Goal: Check status: Check status

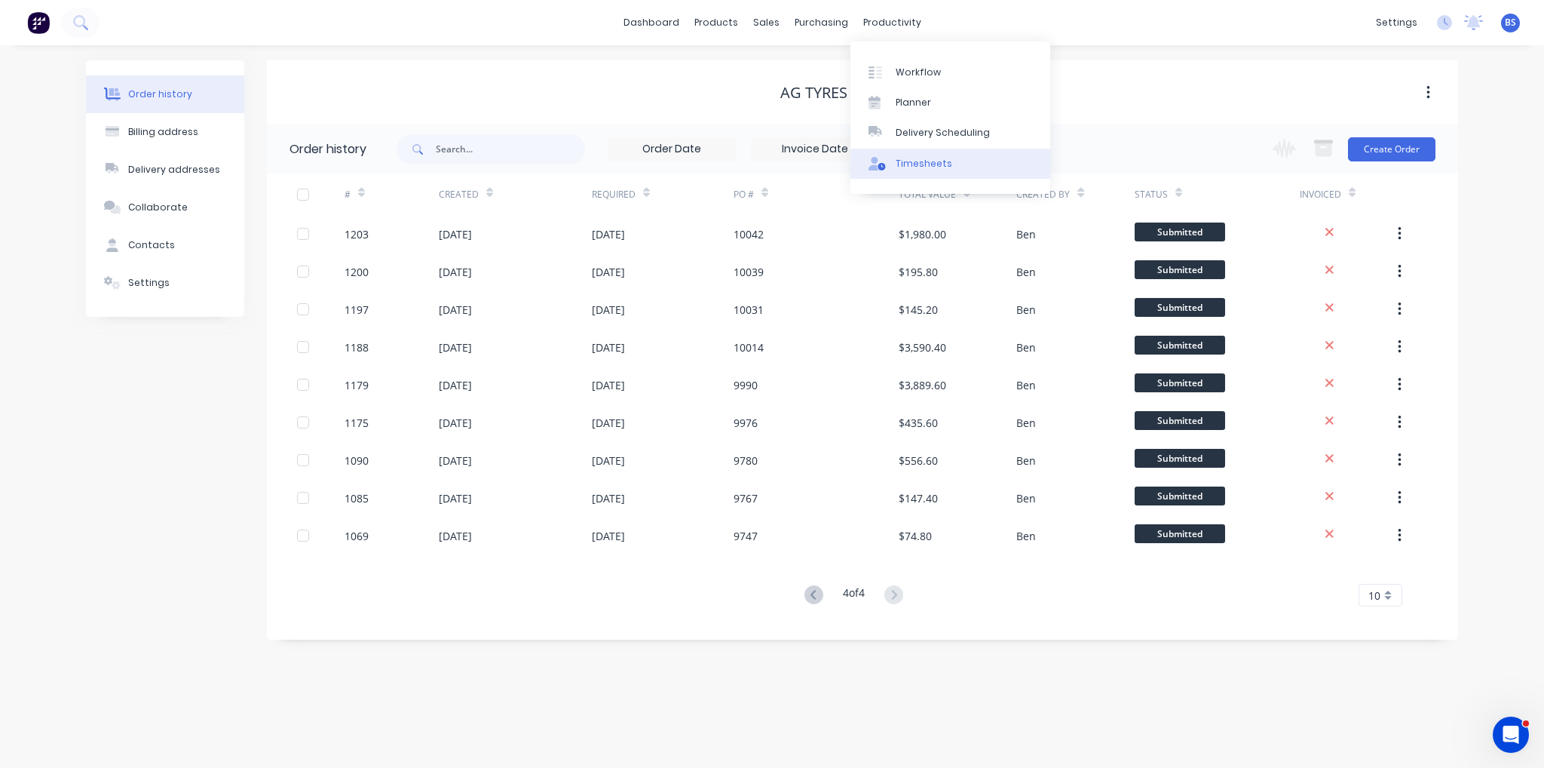
click at [931, 161] on div "Timesheets" at bounding box center [924, 164] width 57 height 14
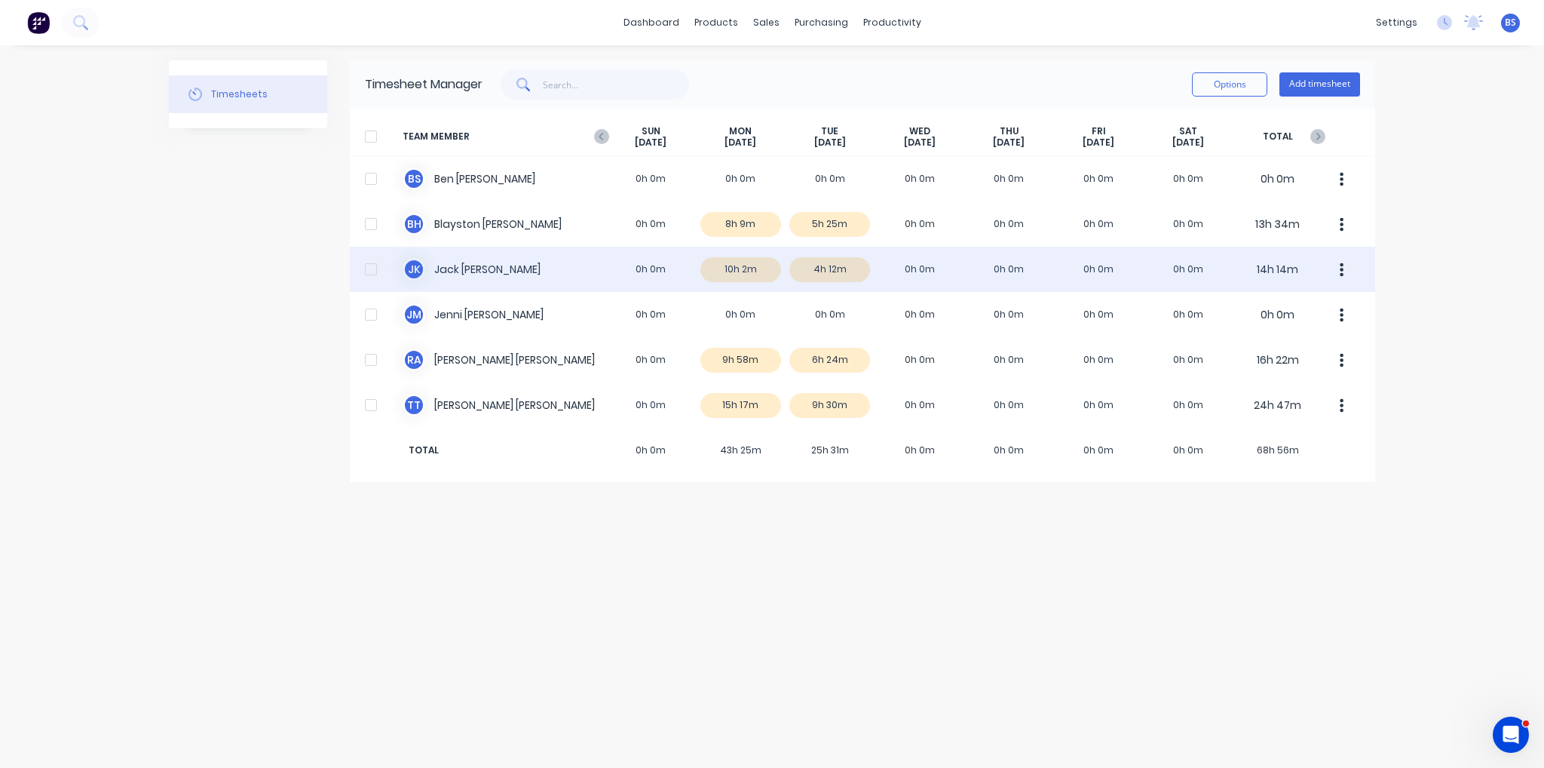
click at [823, 271] on div "J K [PERSON_NAME] 0h 0m 10h 2m 4h 12m 0h 0m 0h 0m 0h 0m 0h 0m 14h 14m" at bounding box center [862, 269] width 1025 height 45
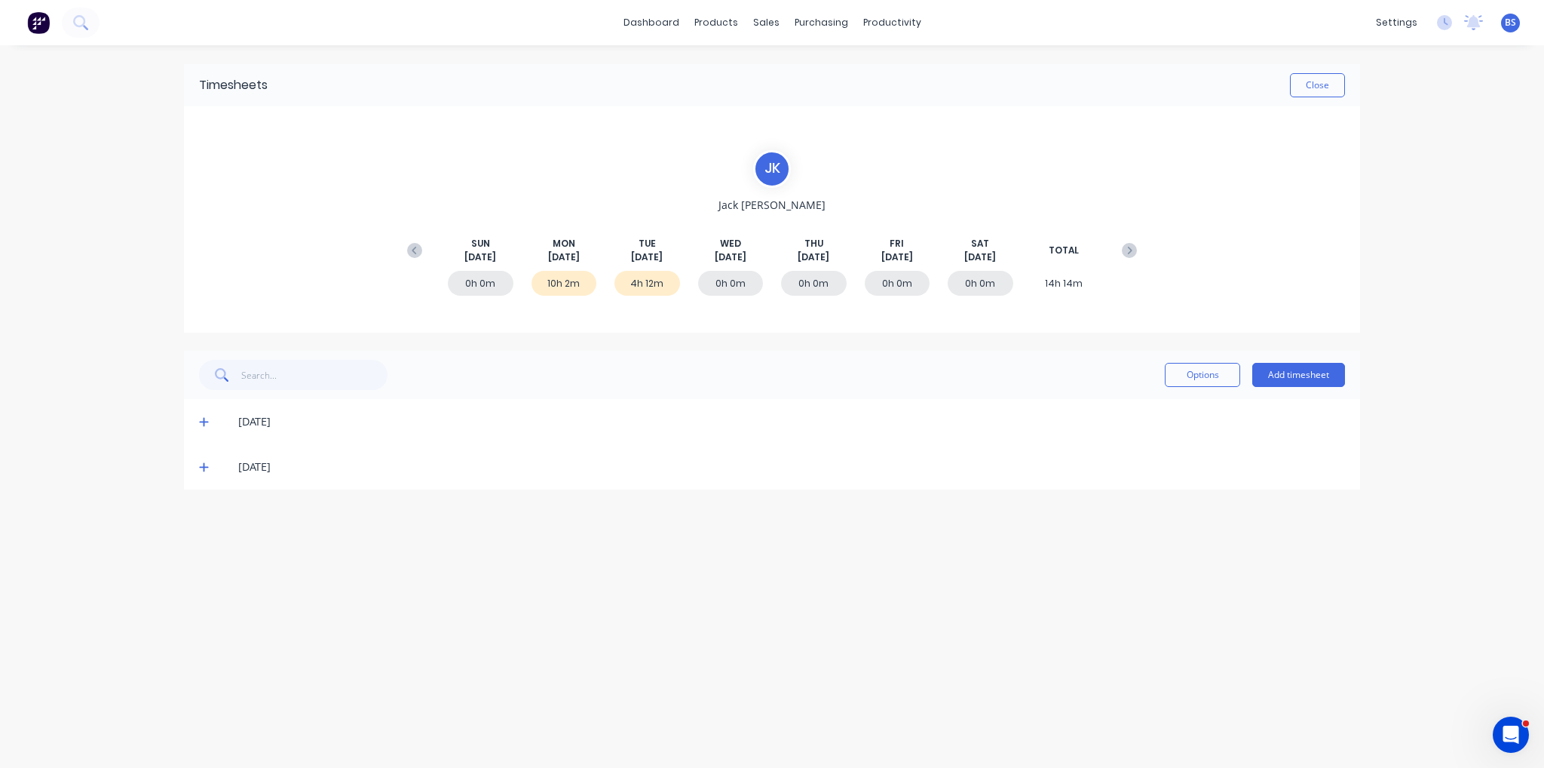
click at [205, 462] on icon at bounding box center [204, 466] width 10 height 11
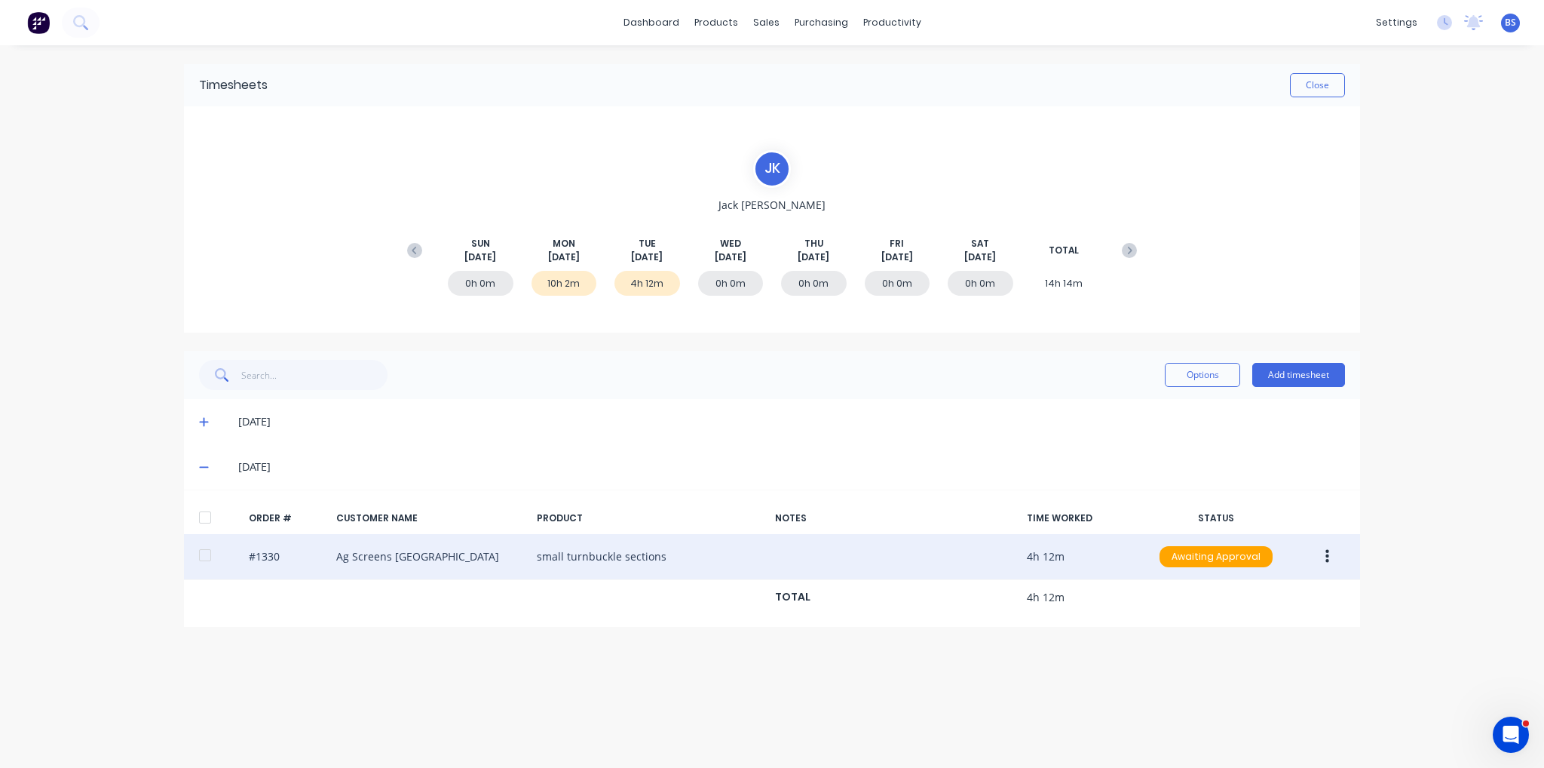
click at [1333, 562] on button "button" at bounding box center [1327, 556] width 35 height 27
click at [1294, 648] on div "Edit" at bounding box center [1273, 656] width 116 height 22
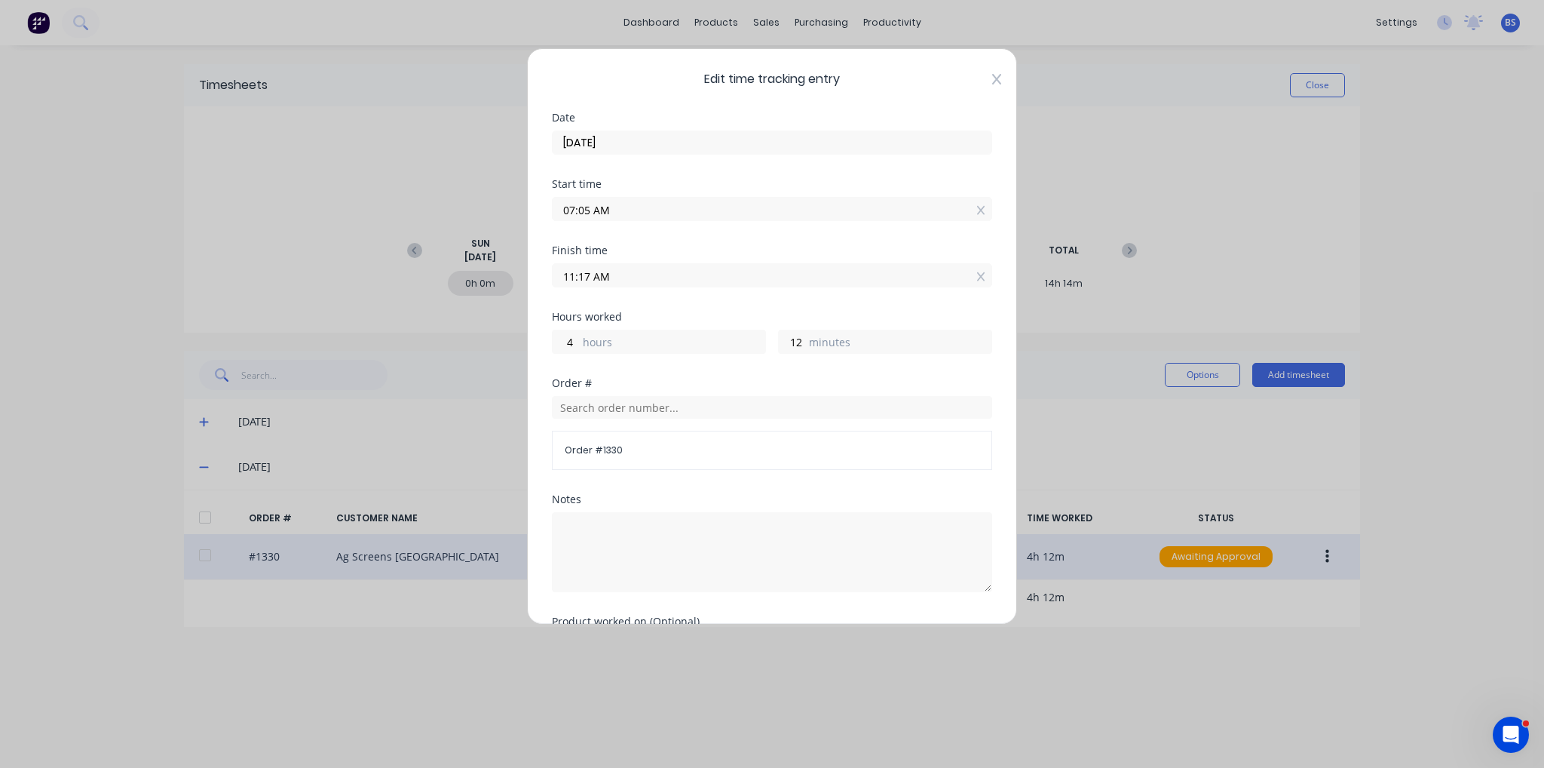
click at [992, 81] on icon at bounding box center [996, 79] width 9 height 11
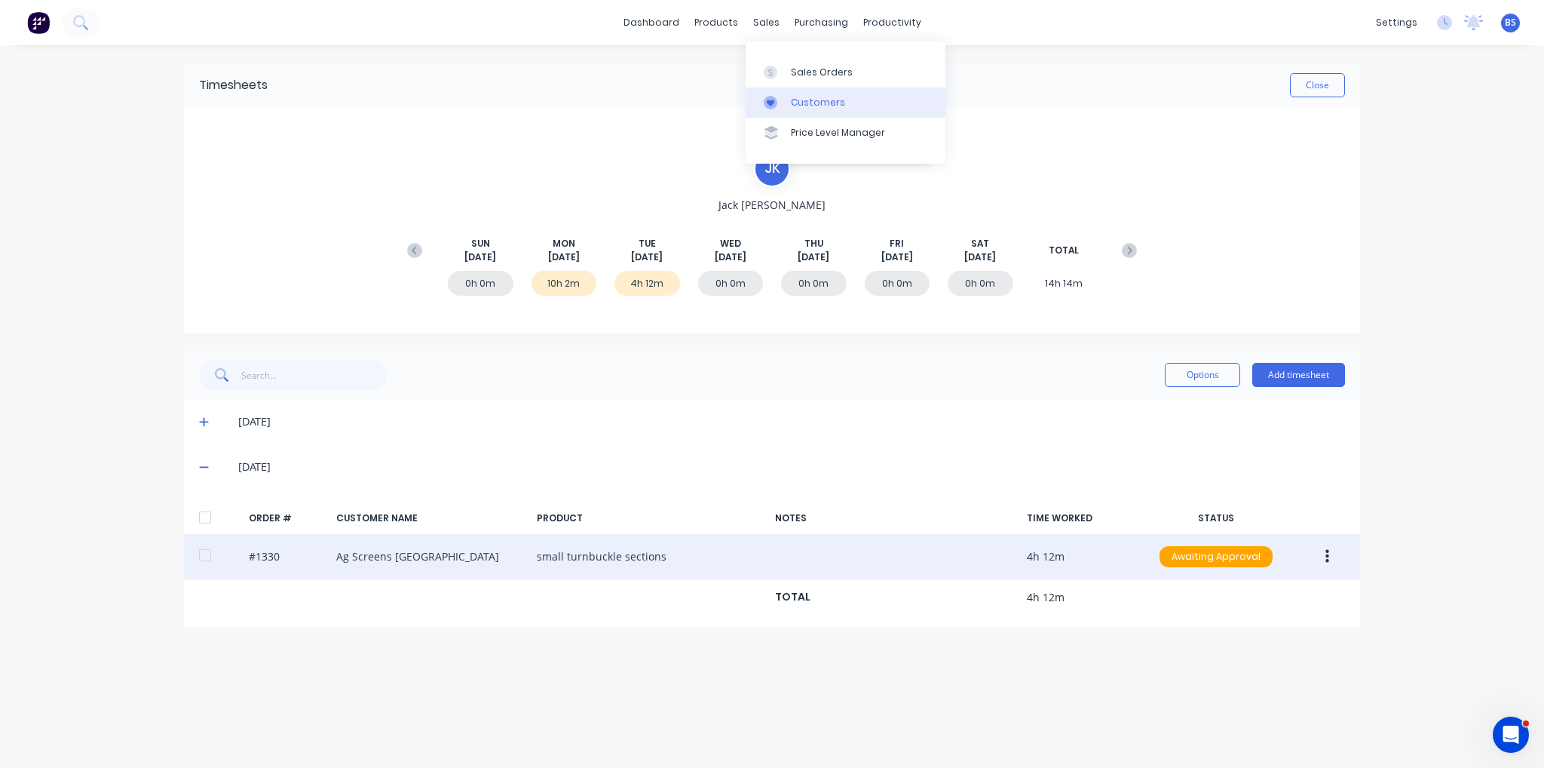
click at [808, 100] on div "Customers" at bounding box center [818, 103] width 54 height 14
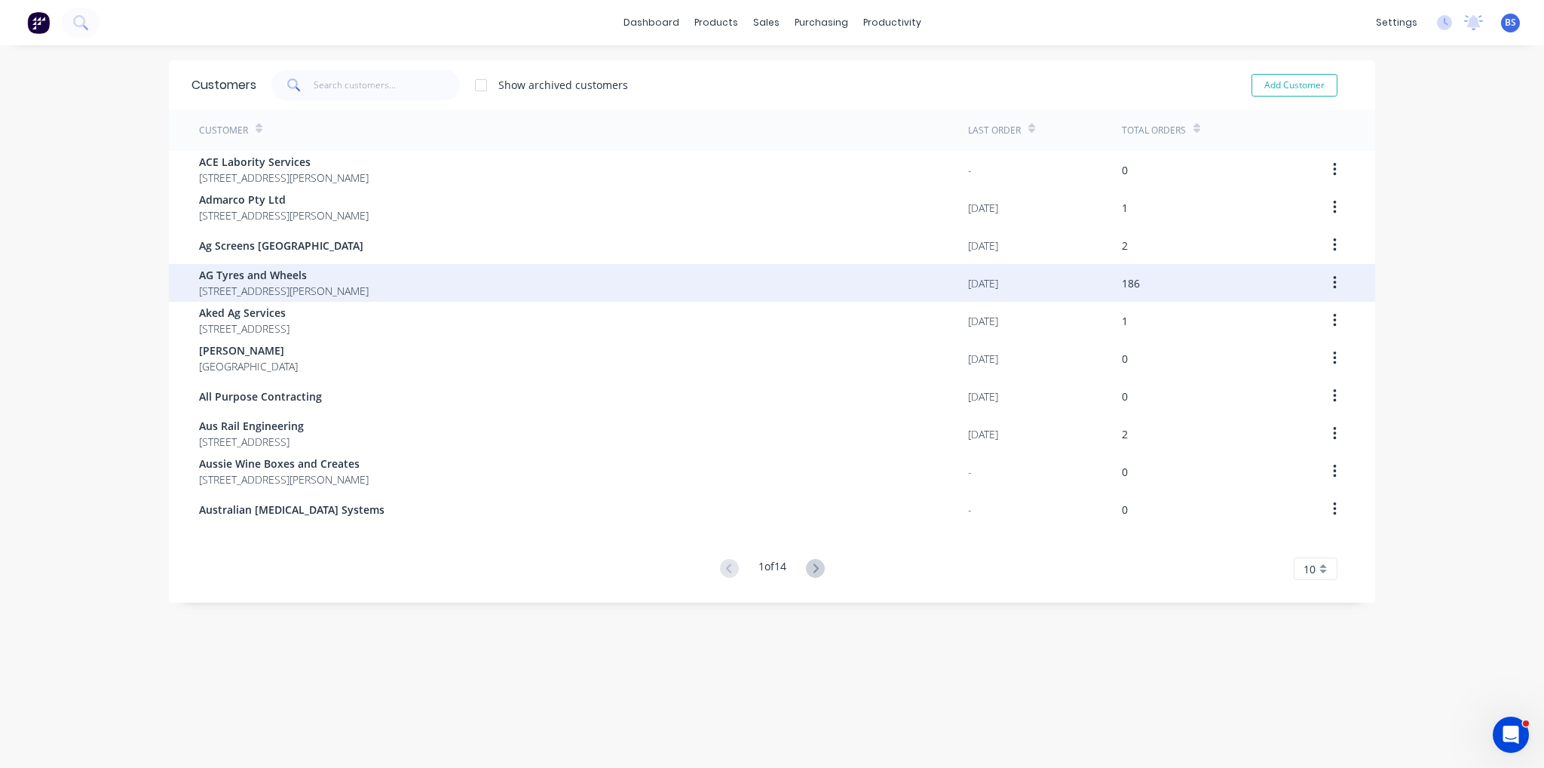
click at [288, 277] on span "AG Tyres and Wheels" at bounding box center [284, 275] width 170 height 16
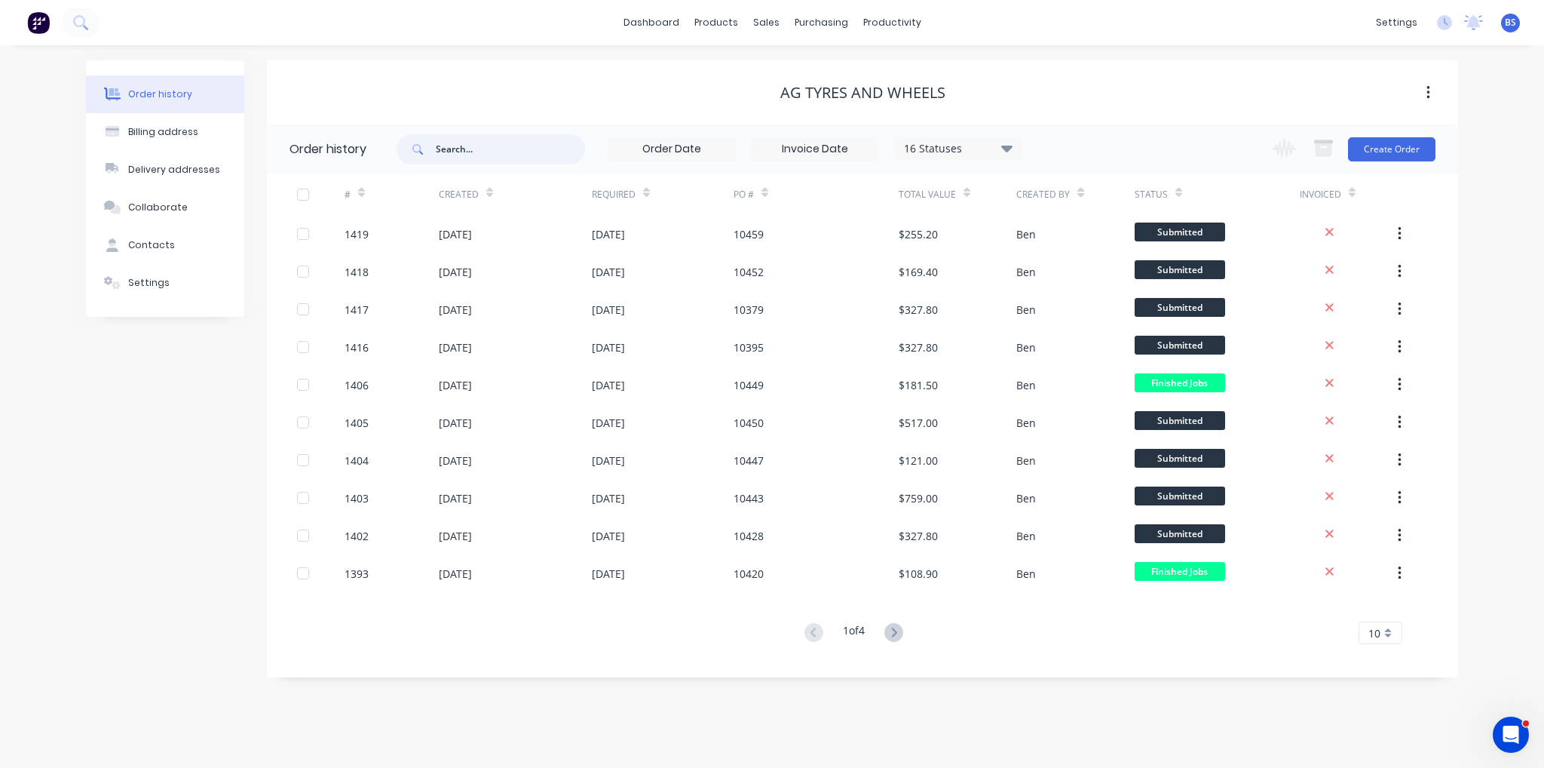
click at [507, 159] on input "text" at bounding box center [510, 149] width 149 height 30
type input "8477"
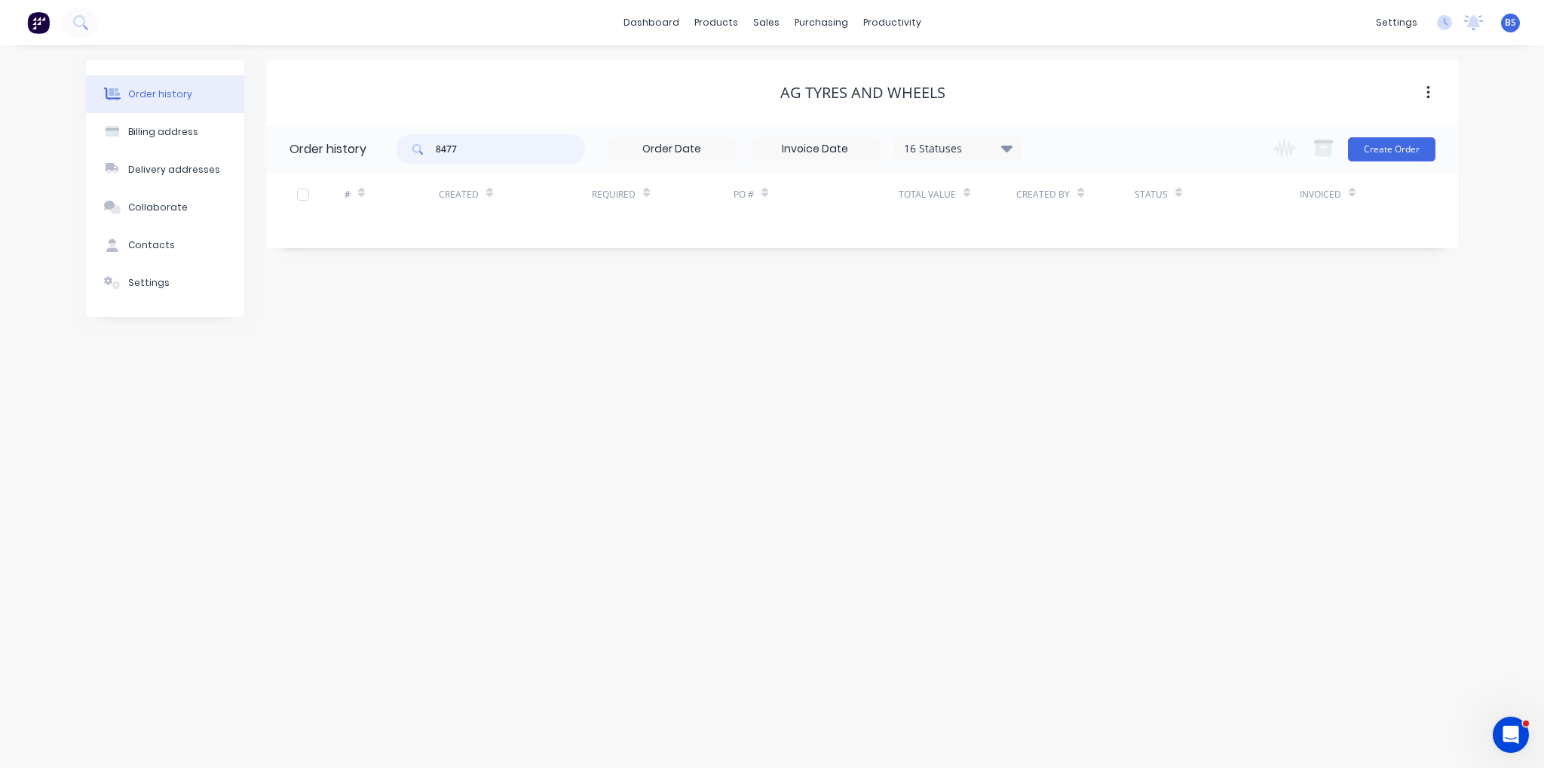
drag, startPoint x: 462, startPoint y: 156, endPoint x: 432, endPoint y: 155, distance: 30.2
click at [432, 155] on div "8477" at bounding box center [491, 149] width 188 height 30
type input "8524"
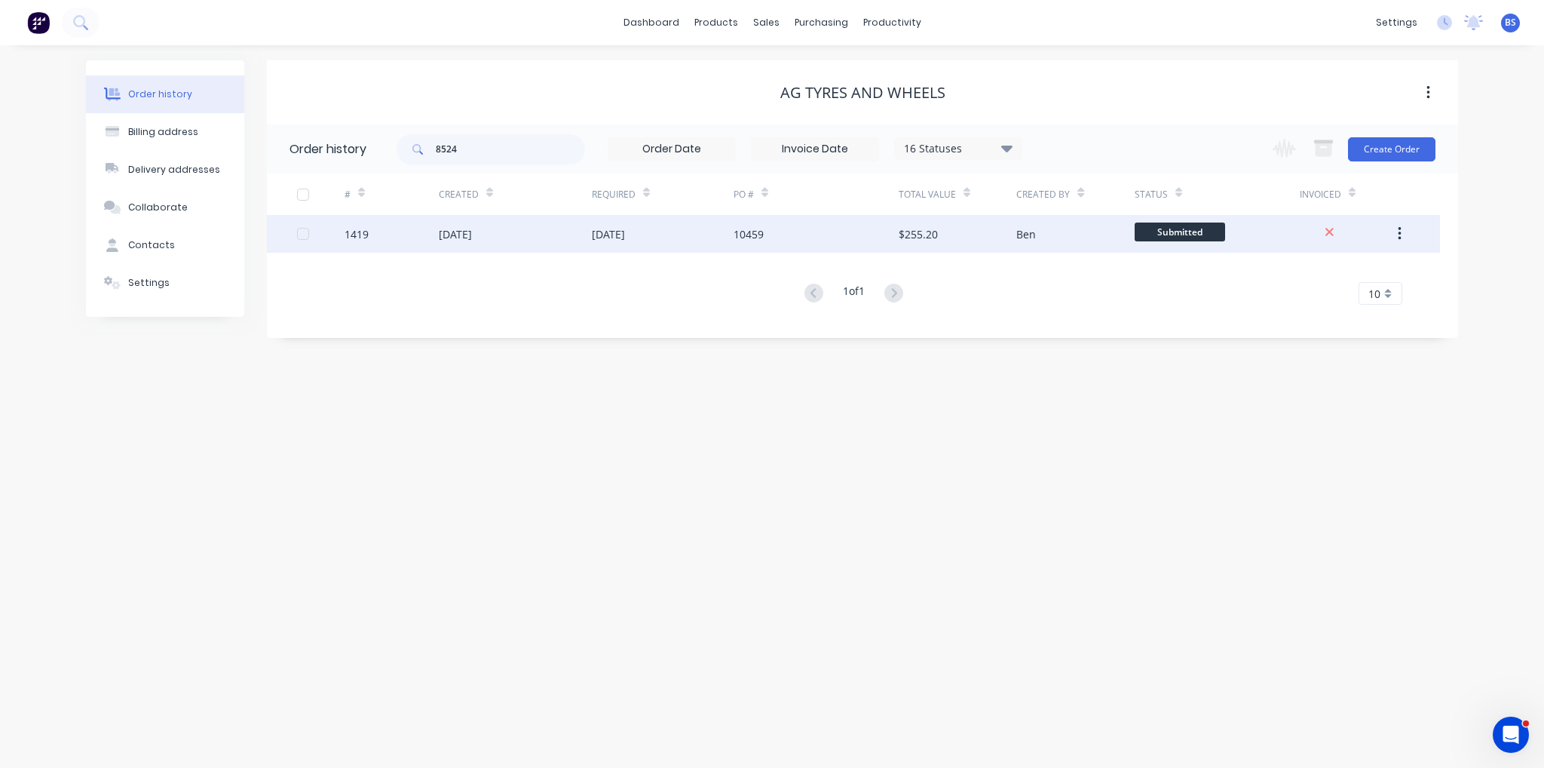
click at [519, 231] on div "[DATE]" at bounding box center [515, 234] width 153 height 38
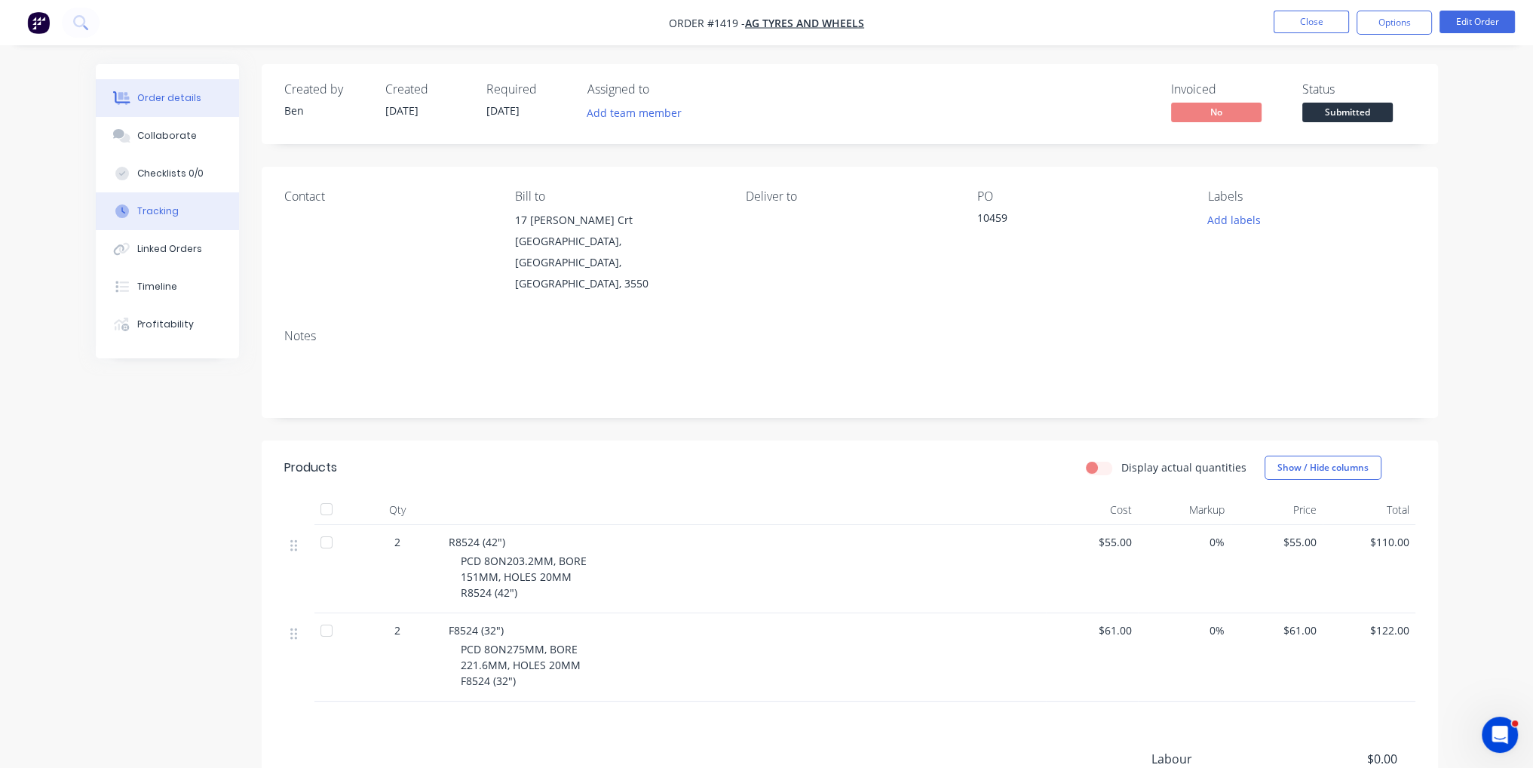
click at [160, 207] on div "Tracking" at bounding box center [157, 211] width 41 height 14
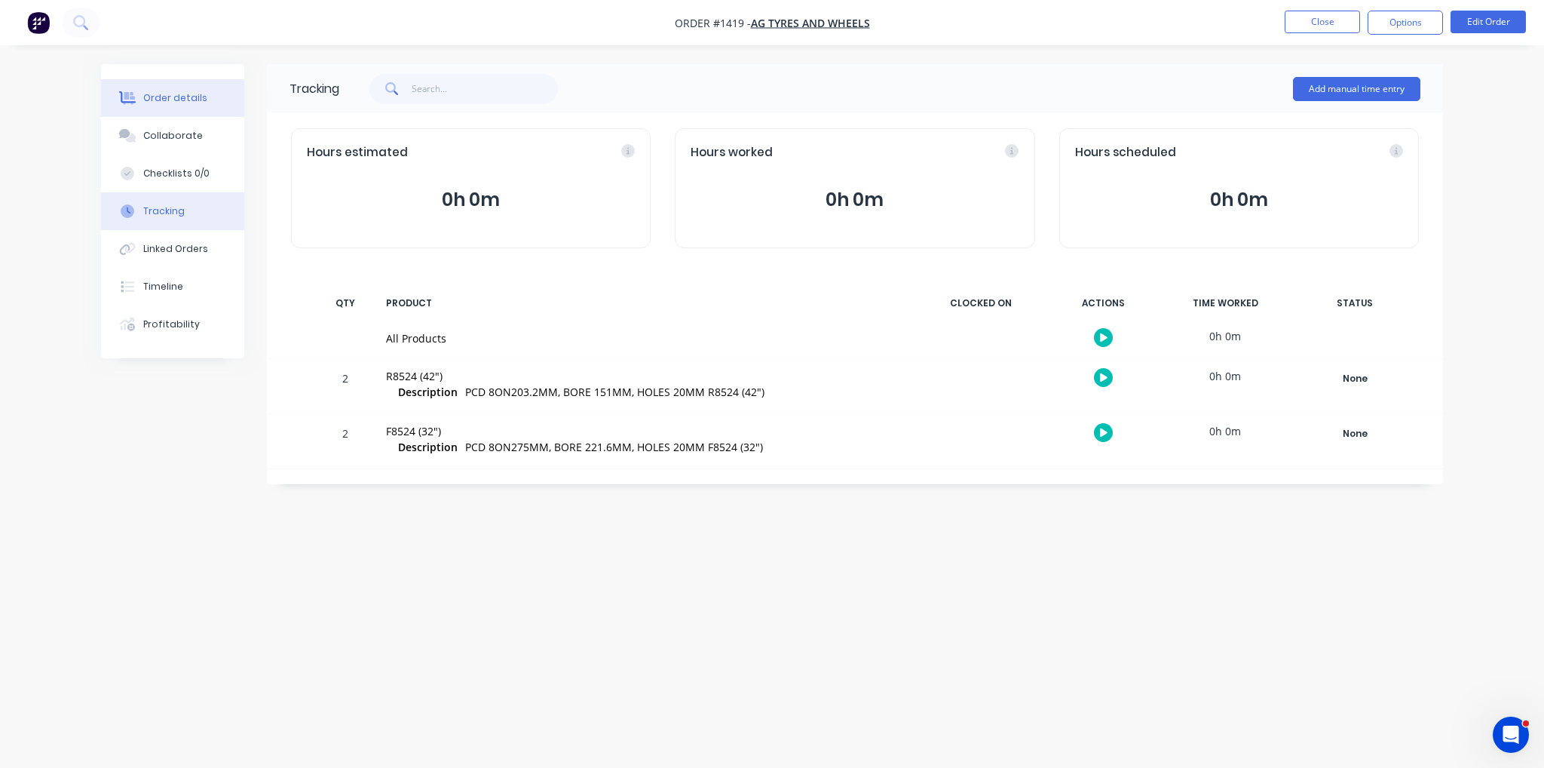
click at [200, 106] on button "Order details" at bounding box center [172, 98] width 143 height 38
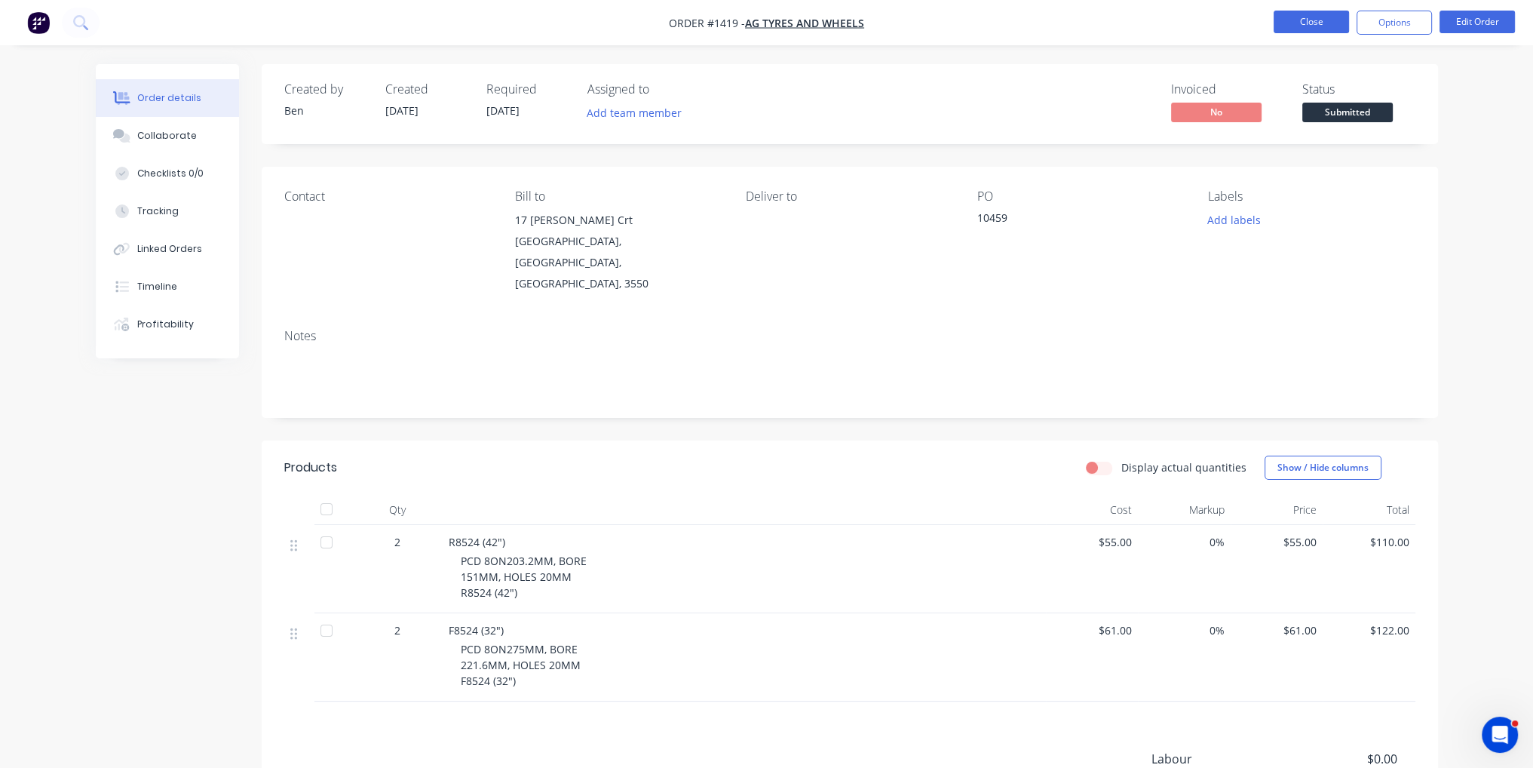
click at [1339, 22] on button "Close" at bounding box center [1310, 22] width 75 height 23
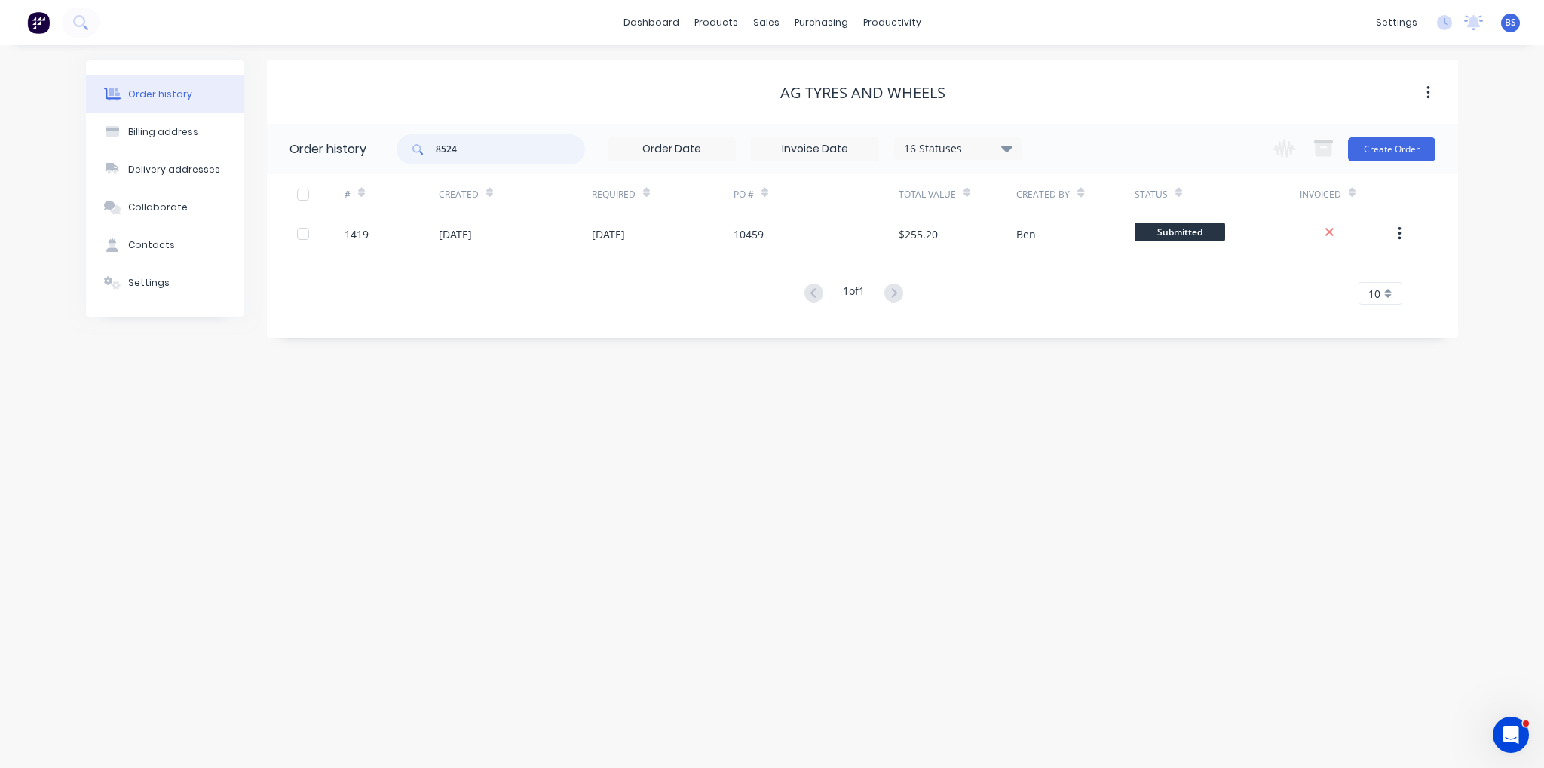
drag, startPoint x: 466, startPoint y: 152, endPoint x: 383, endPoint y: 152, distance: 82.9
click at [383, 152] on header "Order history 8524 16 Statuses Invoice Status Invoiced Not Invoiced Partial Ord…" at bounding box center [862, 148] width 1191 height 49
type input "8428"
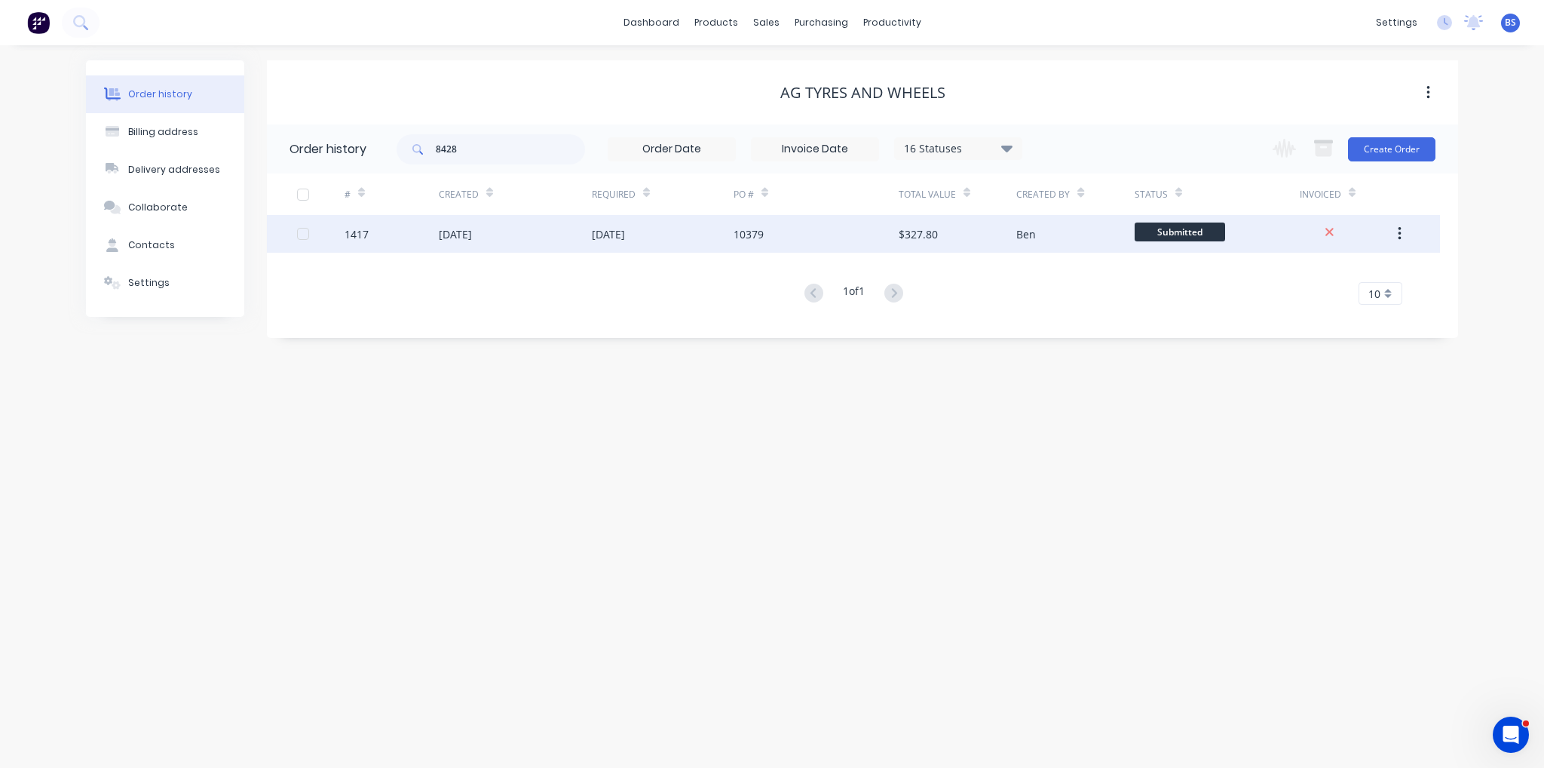
click at [455, 237] on div "[DATE]" at bounding box center [455, 234] width 33 height 16
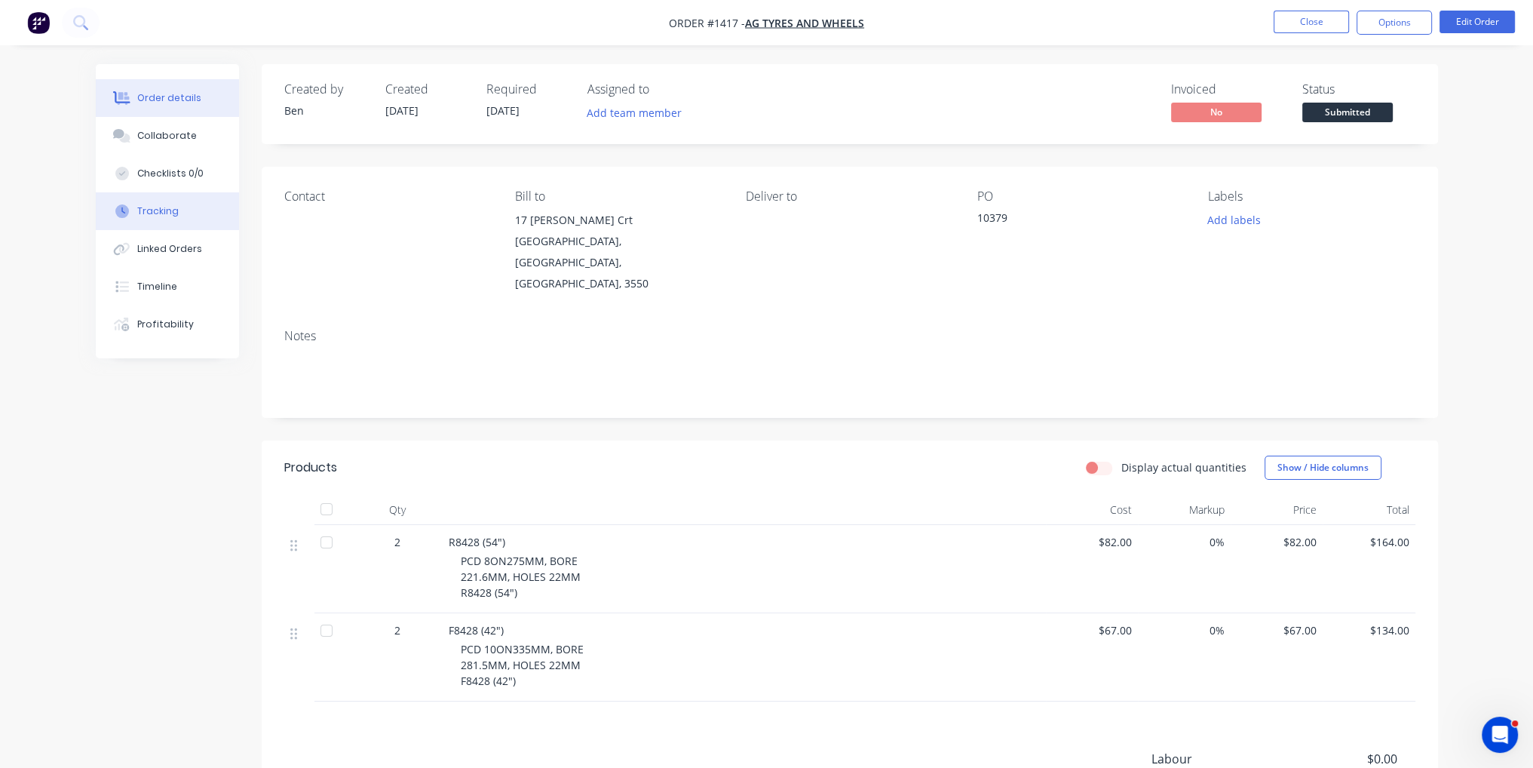
click at [178, 200] on button "Tracking" at bounding box center [167, 211] width 143 height 38
